Goal: Transaction & Acquisition: Obtain resource

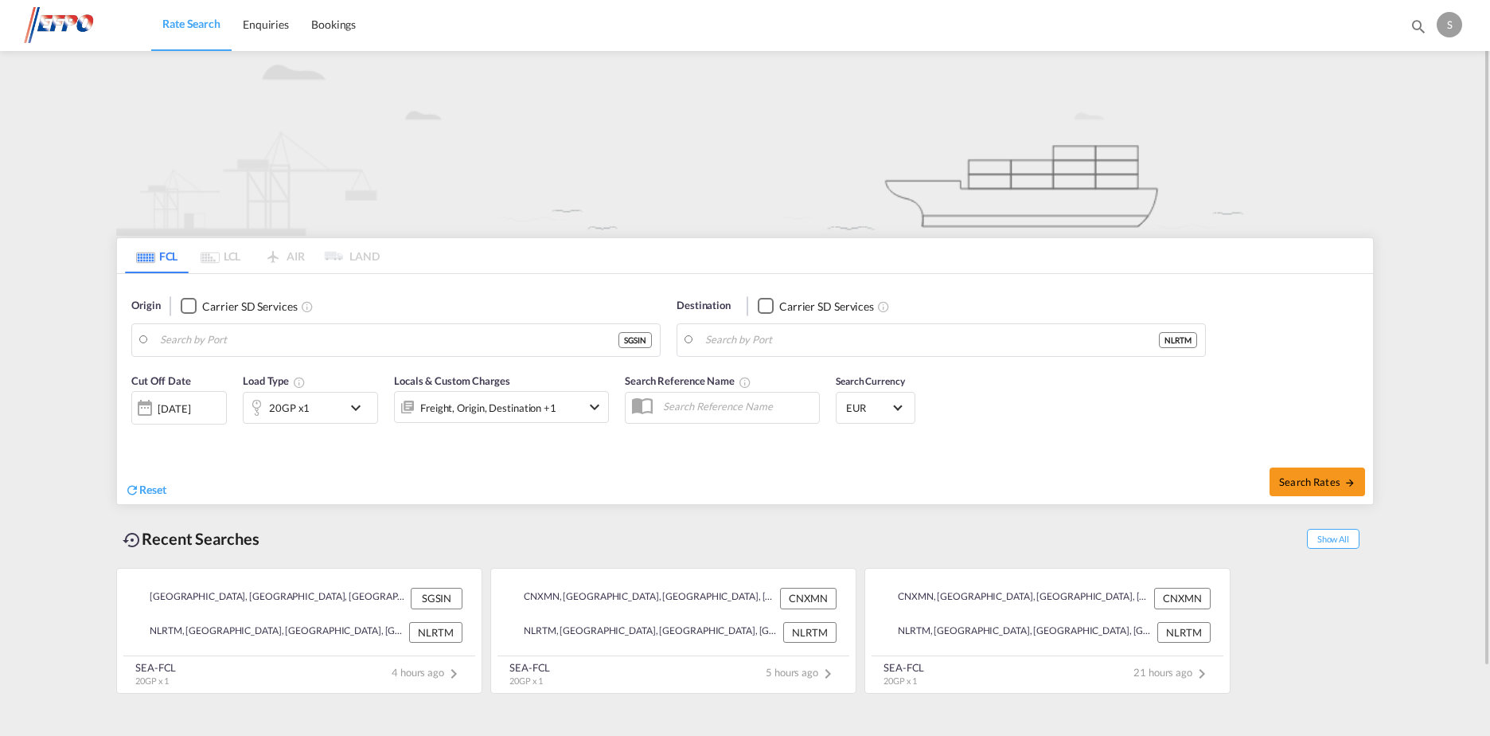
type input "[GEOGRAPHIC_DATA], SGSIN"
type input "[GEOGRAPHIC_DATA], NLRTM"
click at [1287, 482] on span "Search Rates" at bounding box center [1317, 481] width 76 height 13
type input "SGSIN to NLRTM / [DATE]"
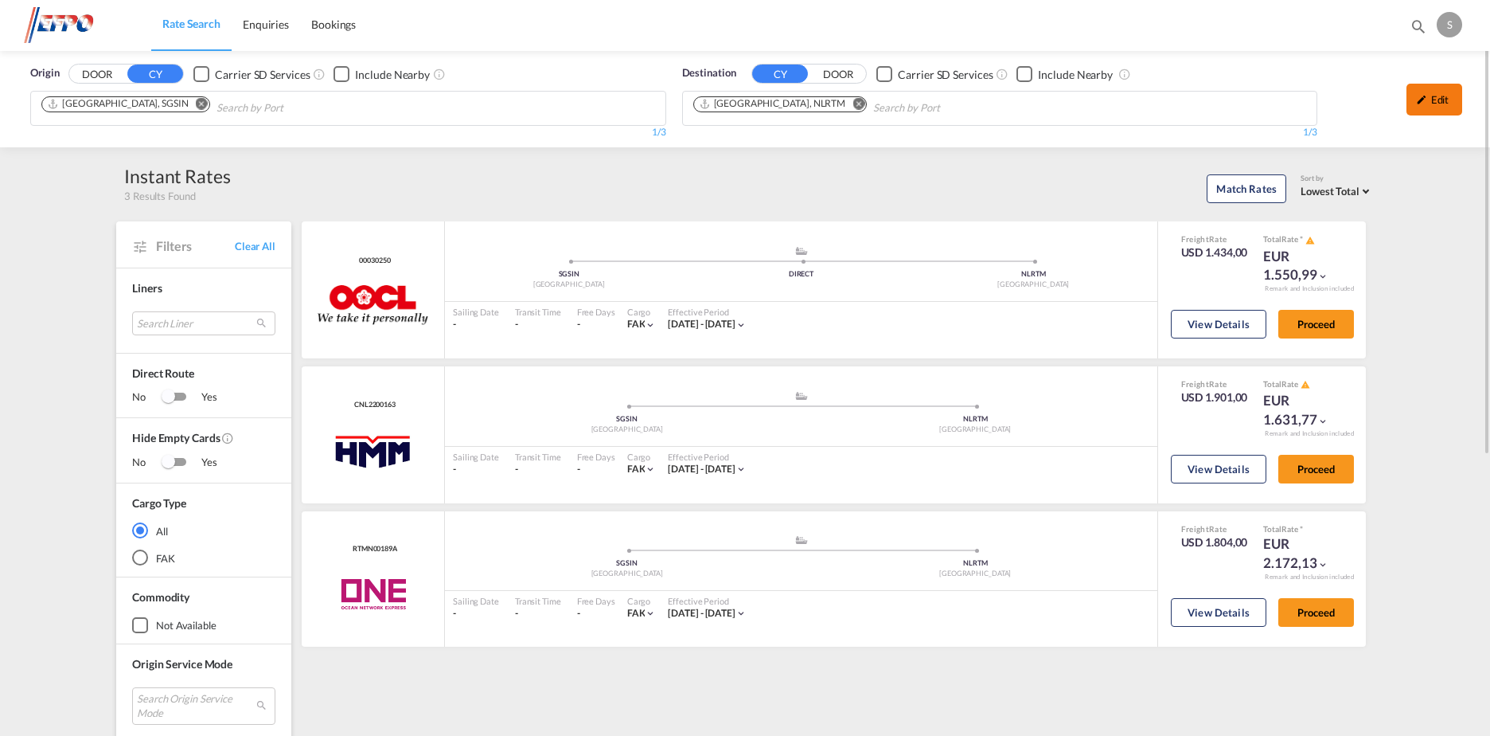
click at [1451, 96] on div "Edit" at bounding box center [1435, 100] width 56 height 32
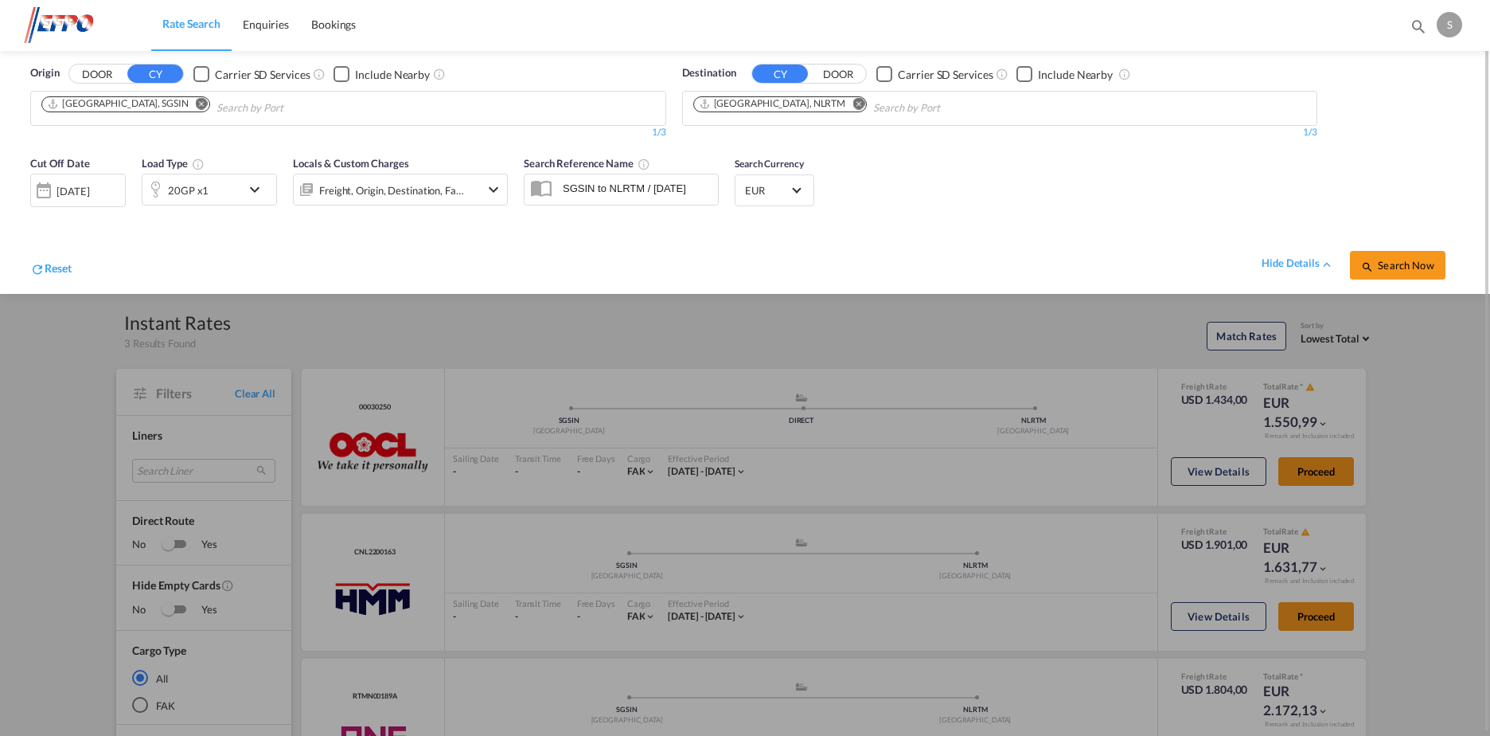
click at [209, 176] on div "20GP x1" at bounding box center [192, 190] width 99 height 32
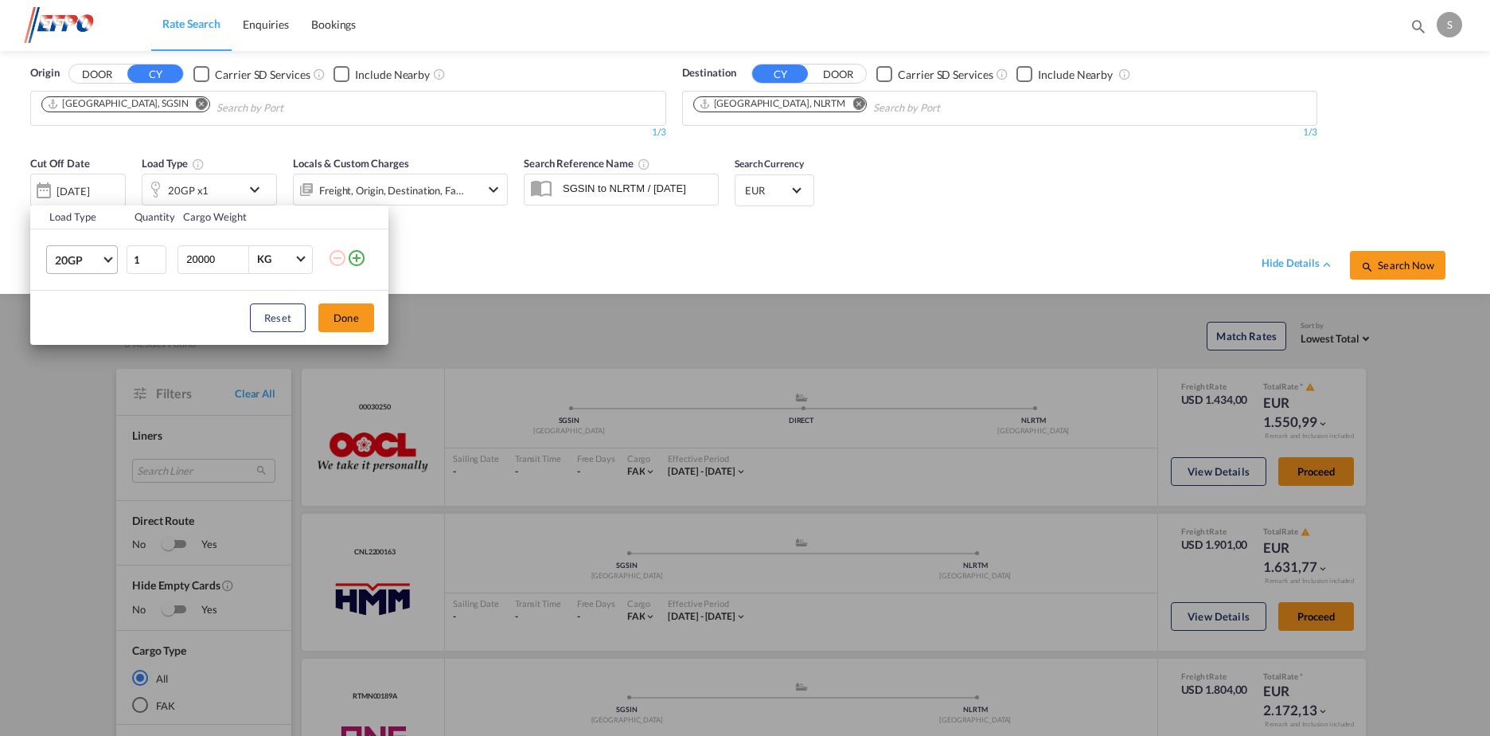
click at [102, 264] on md-select-value "20GP" at bounding box center [85, 259] width 64 height 27
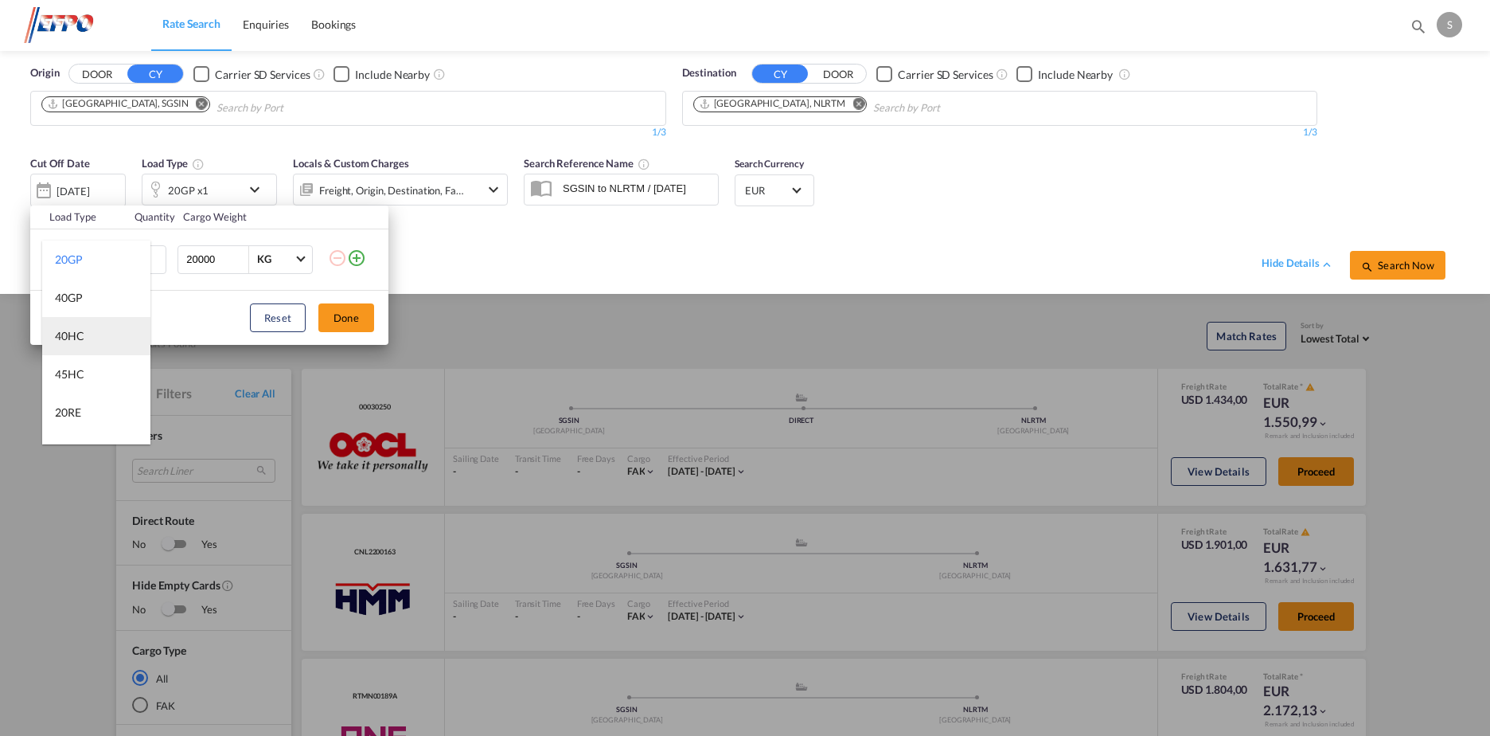
click at [88, 335] on md-option "40HC" at bounding box center [96, 336] width 108 height 38
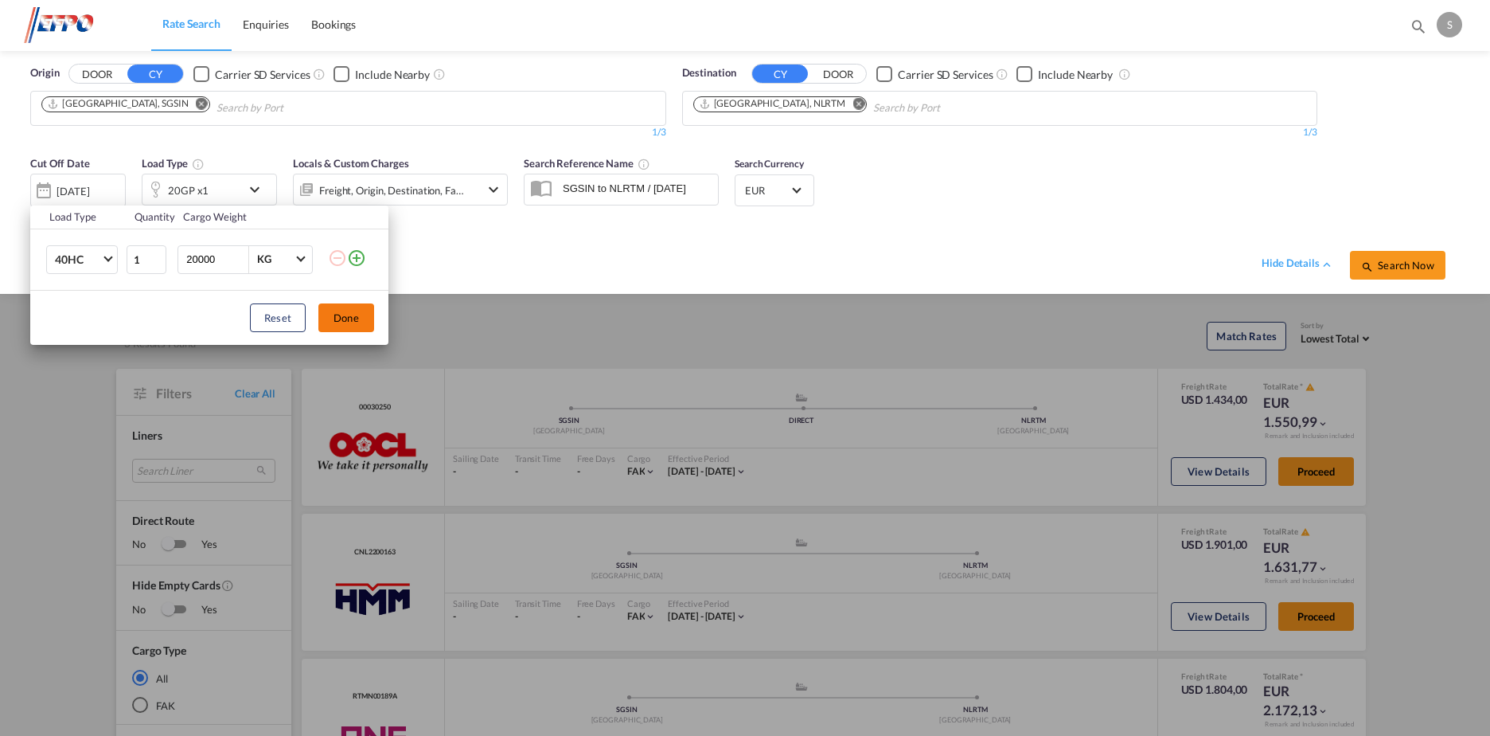
click at [365, 325] on button "Done" at bounding box center [346, 317] width 56 height 29
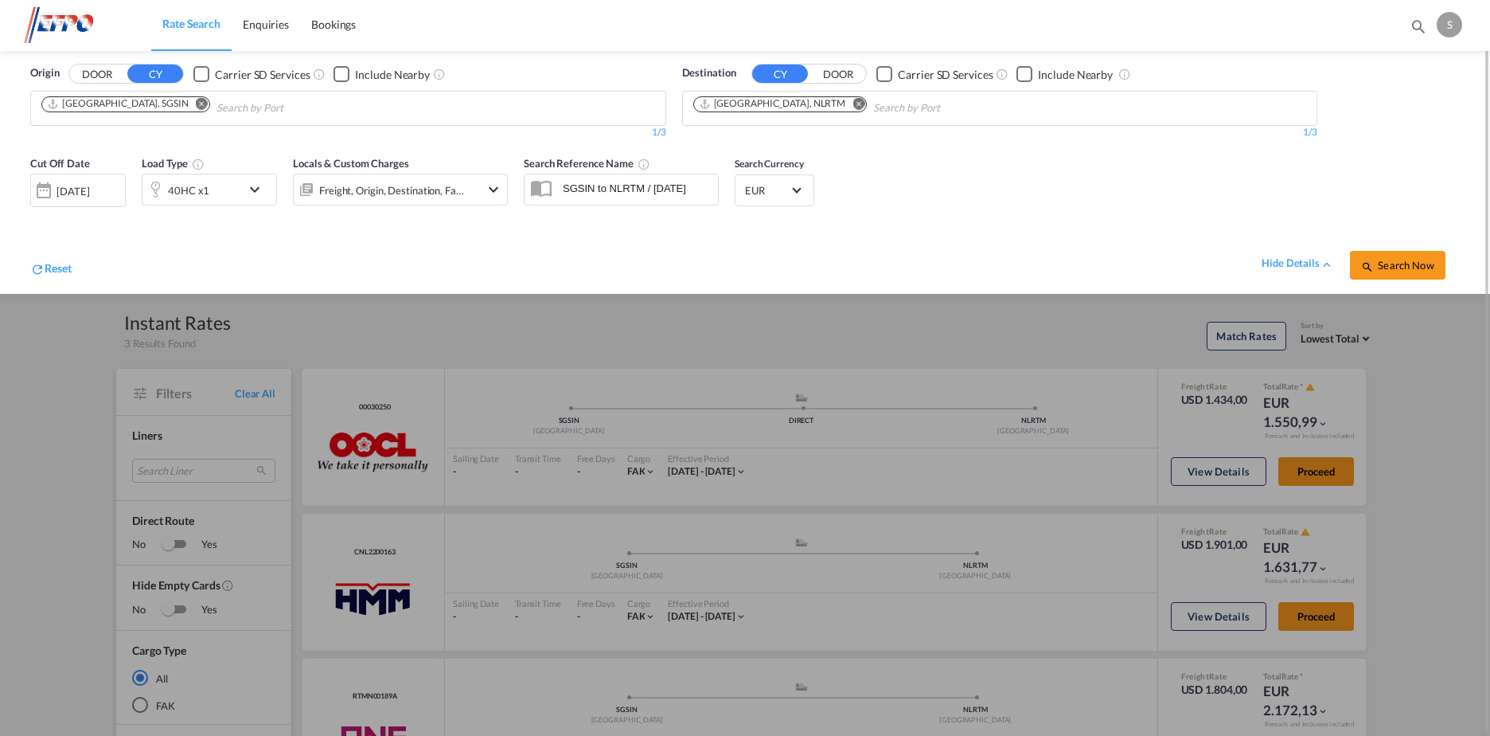
click at [79, 186] on div "[DATE]" at bounding box center [73, 191] width 33 height 14
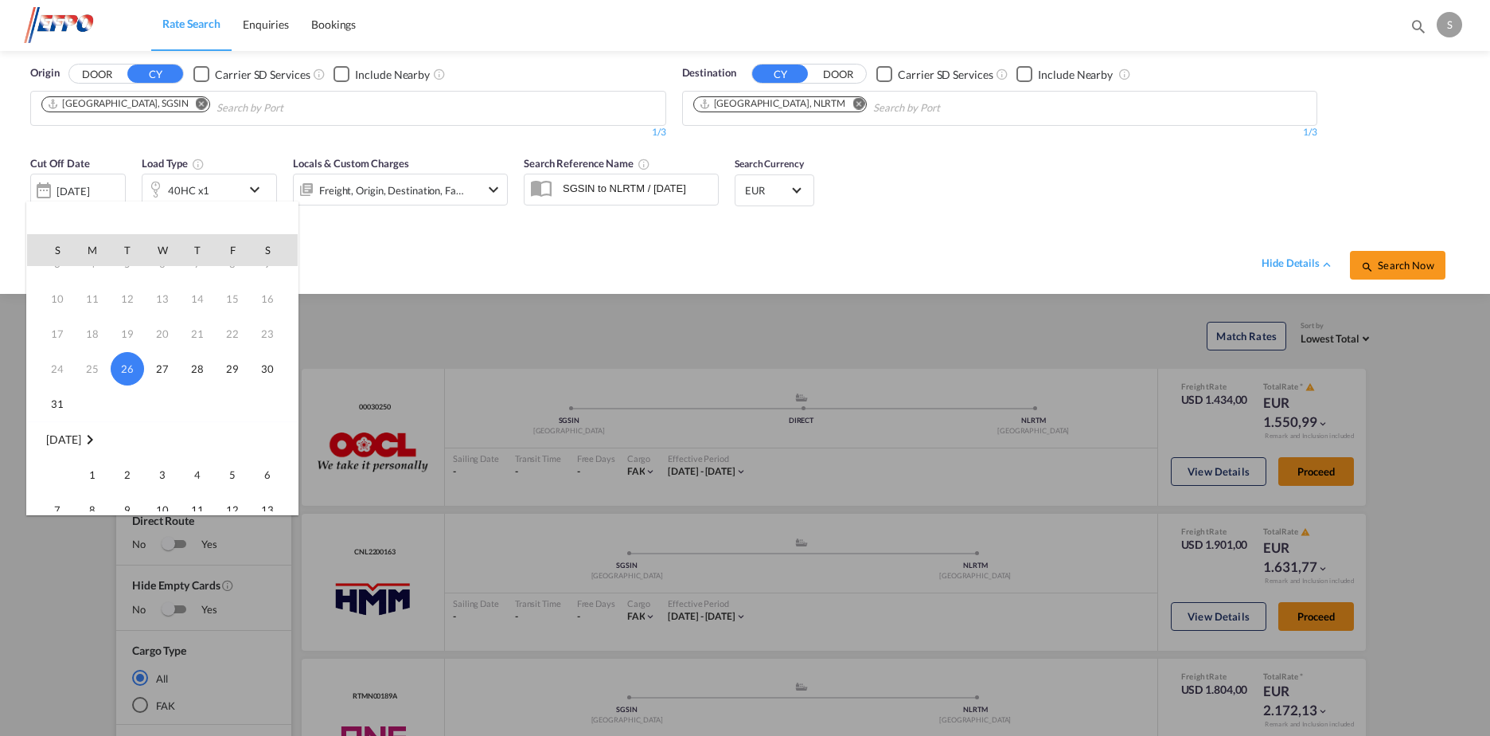
scroll to position [80, 0]
click at [97, 452] on span "1" at bounding box center [92, 451] width 32 height 32
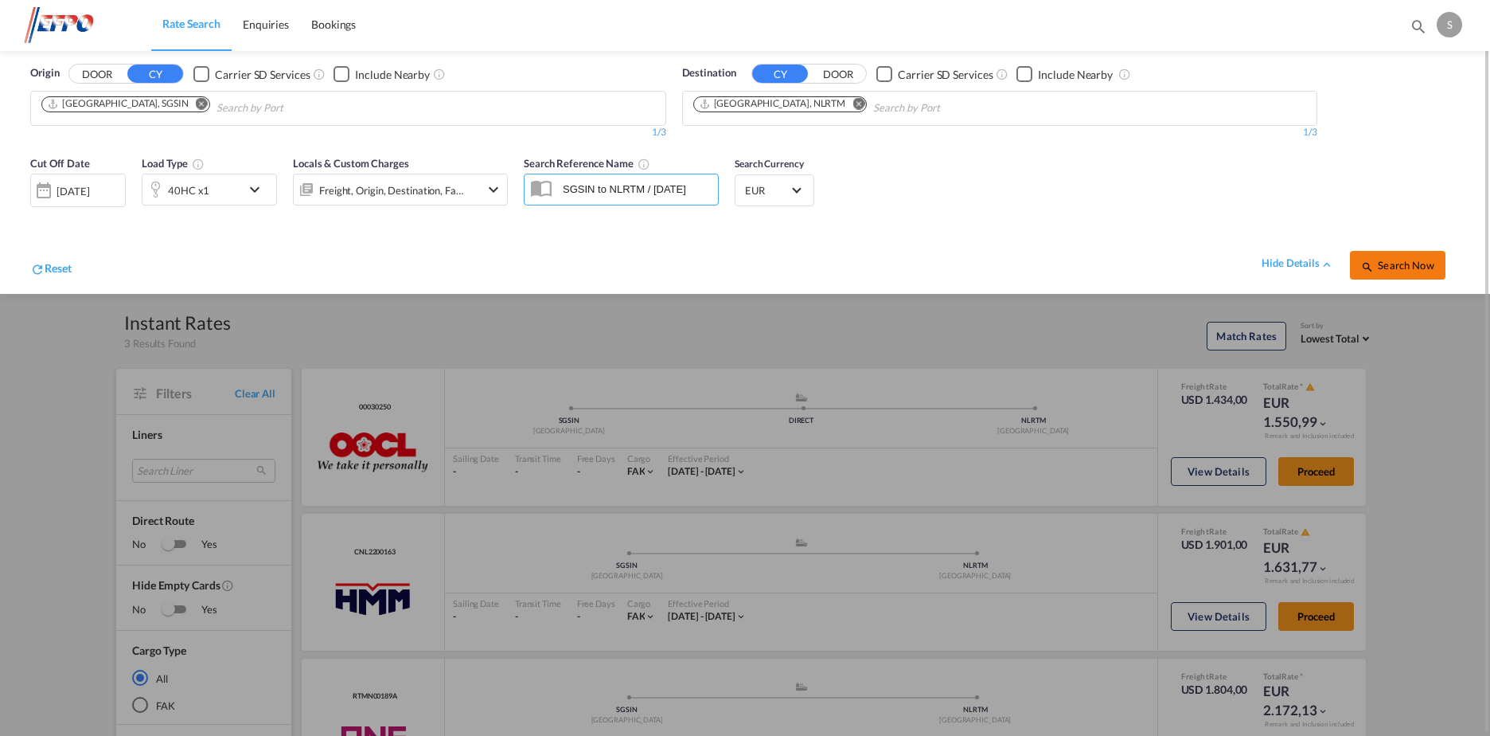
click at [1392, 270] on span "Search Now" at bounding box center [1397, 265] width 72 height 13
